Goal: Task Accomplishment & Management: Use online tool/utility

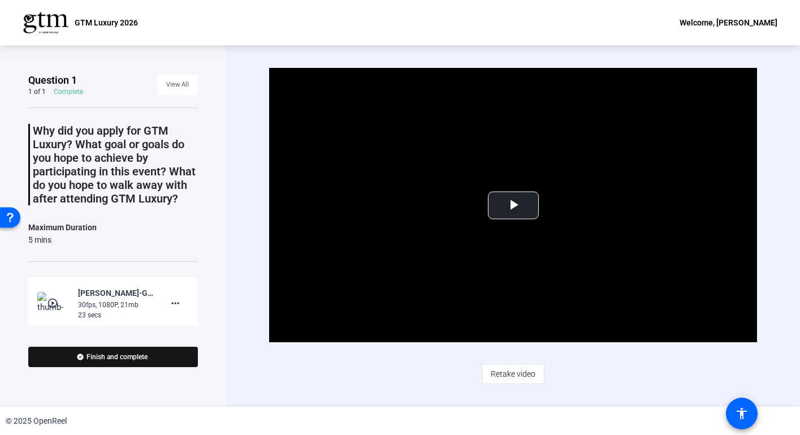
click at [146, 360] on span "Finish and complete" at bounding box center [117, 356] width 61 height 9
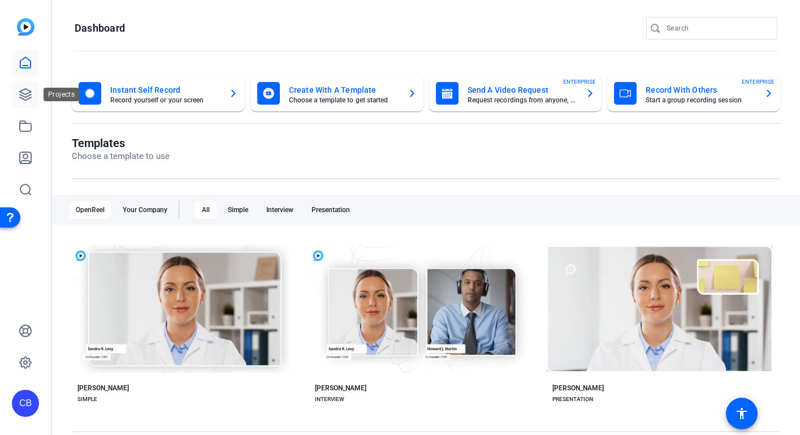
click at [25, 96] on icon at bounding box center [26, 95] width 14 height 14
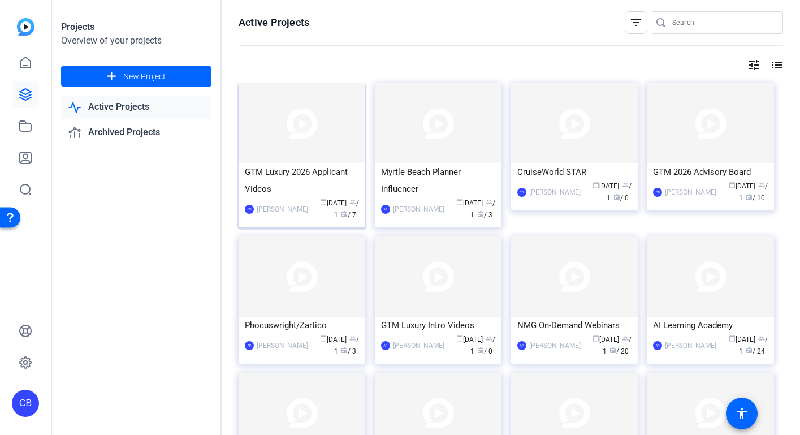
click at [294, 177] on div "GTM Luxury 2026 Applicant Videos" at bounding box center [302, 180] width 114 height 34
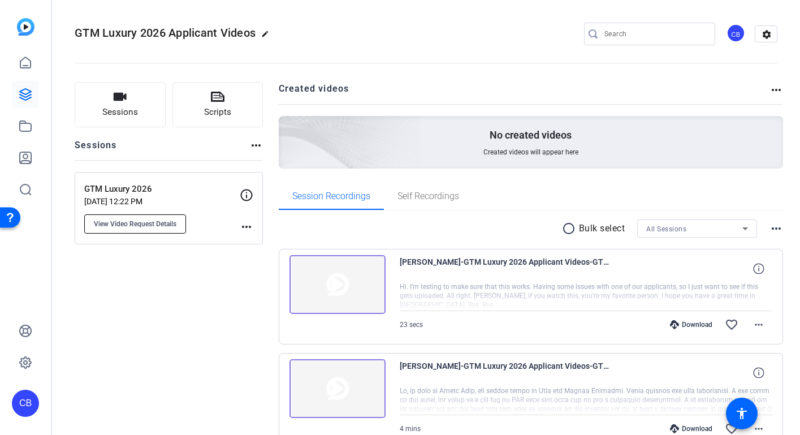
click at [139, 217] on button "View Video Request Details" at bounding box center [135, 223] width 102 height 19
type input "GTM Luxury 2026"
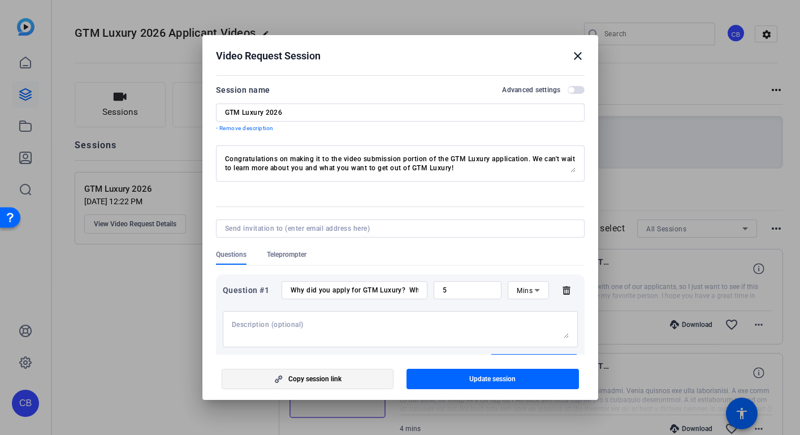
click at [343, 380] on span "button" at bounding box center [307, 378] width 171 height 27
